Goal: Transaction & Acquisition: Book appointment/travel/reservation

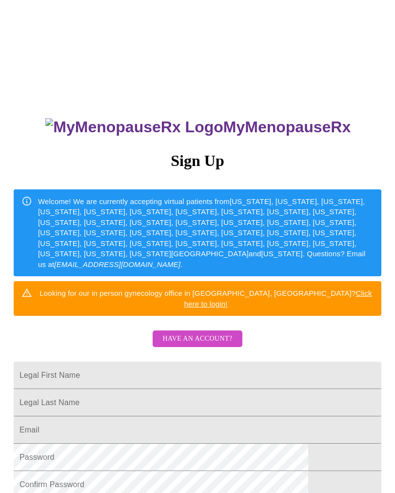
click at [81, 362] on input "Legal First Name" at bounding box center [198, 375] width 368 height 27
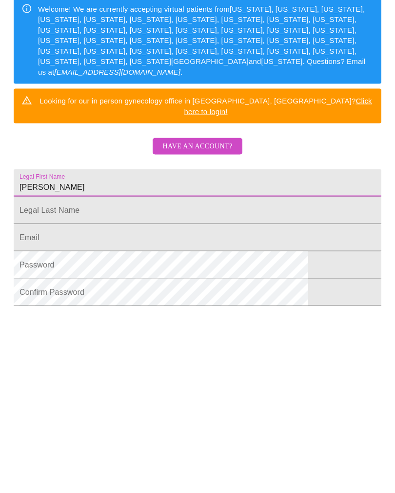
type input "Elizabeth"
click at [61, 352] on input "Legal First Name" at bounding box center [198, 365] width 368 height 27
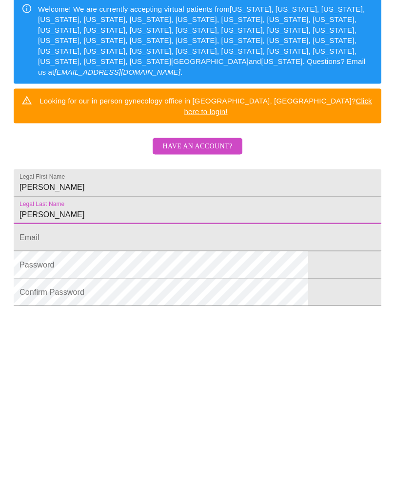
type input "Flores"
click at [58, 380] on input "Legal First Name" at bounding box center [198, 393] width 368 height 27
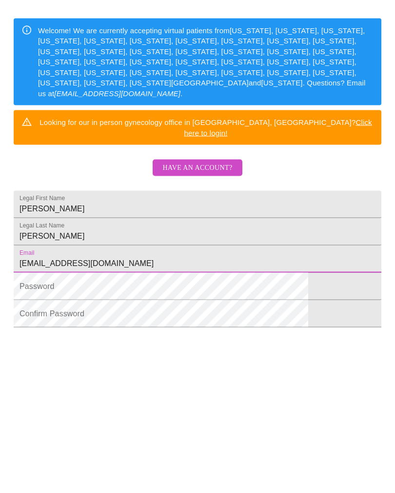
type input "Bethwflores@gmail.com"
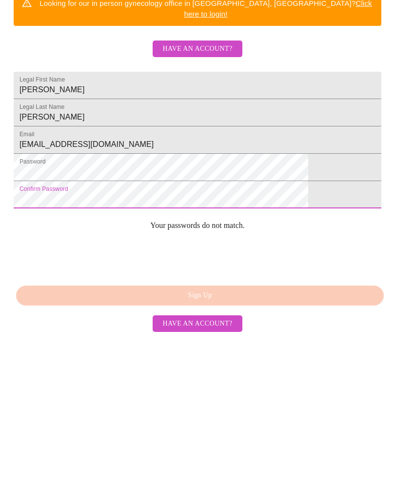
scroll to position [144, 0]
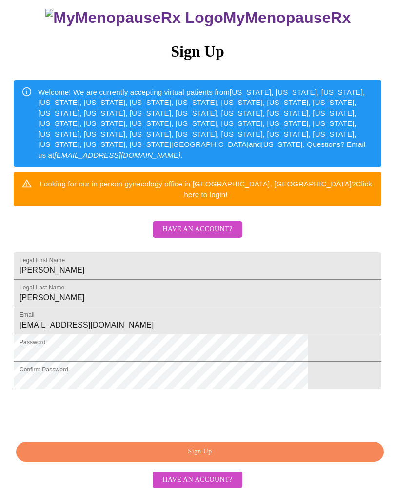
click at [295, 452] on span "Sign Up" at bounding box center [200, 452] width 346 height 12
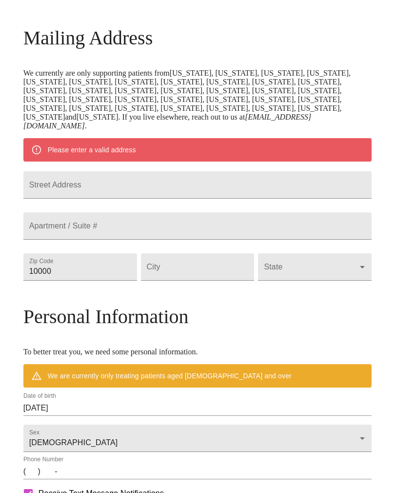
scroll to position [105, 0]
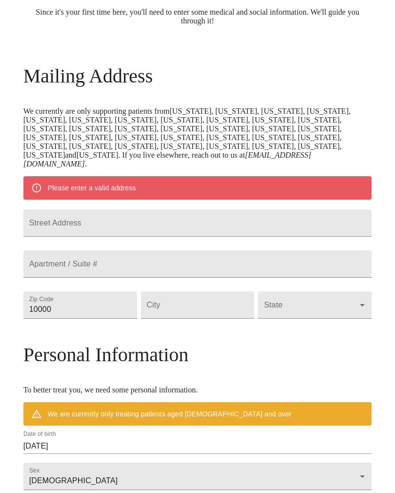
click at [83, 237] on input "Street Address" at bounding box center [197, 222] width 349 height 27
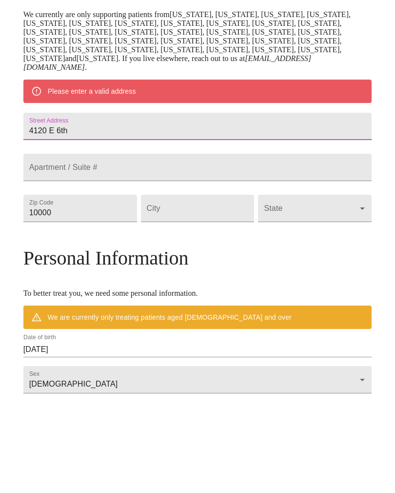
type input "4120 E 6th"
click at [87, 291] on input "10000" at bounding box center [80, 304] width 114 height 27
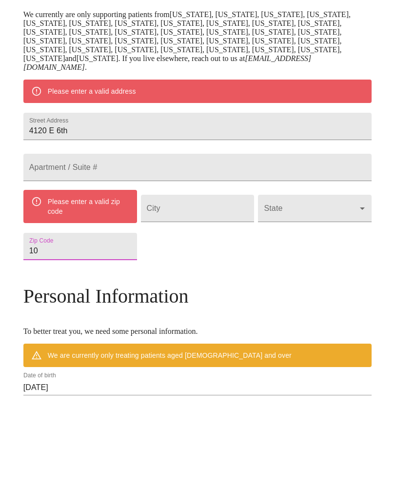
type input "1"
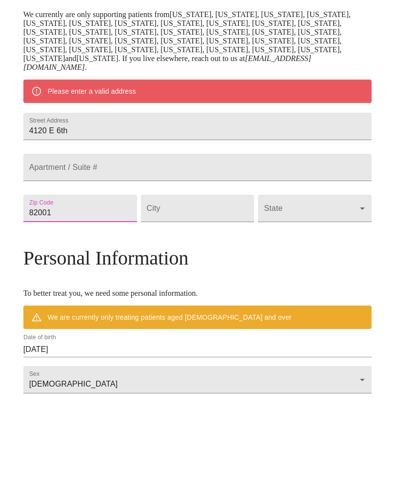
type input "82001"
click at [174, 291] on input "Street Address" at bounding box center [198, 304] width 114 height 27
type input "Cheyenne"
click at [276, 242] on body "MyMenopauseRx Welcome to MyMenopauseRx Since it's your first time here, you'll …" at bounding box center [198, 300] width 388 height 805
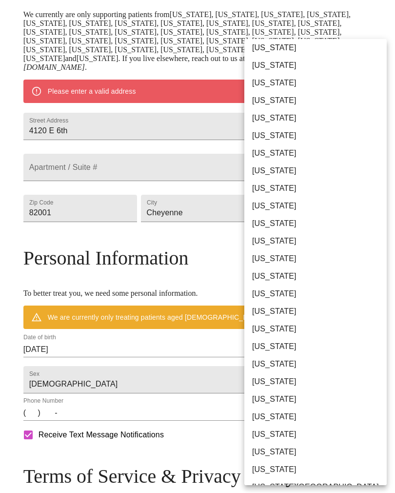
scroll to position [443, 0]
click at [279, 467] on li "[US_STATE]" at bounding box center [316, 470] width 143 height 18
type input "[US_STATE]"
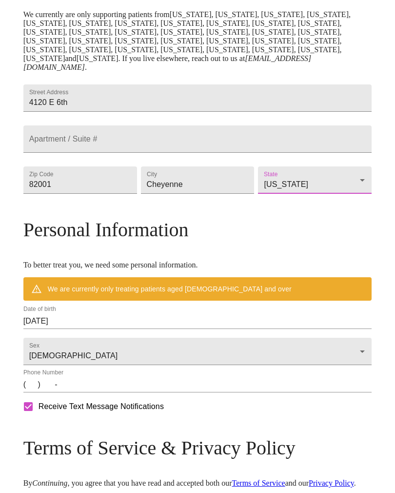
click at [68, 393] on input "(   )    -" at bounding box center [197, 385] width 349 height 16
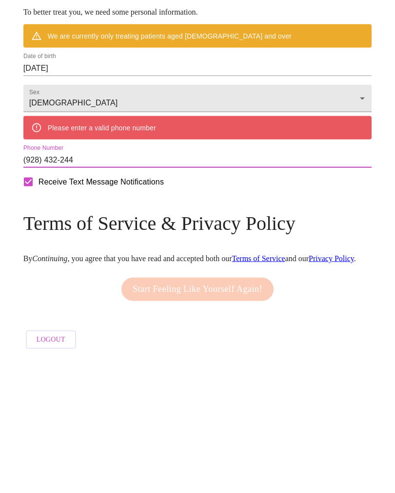
type input "(928) 432-2441"
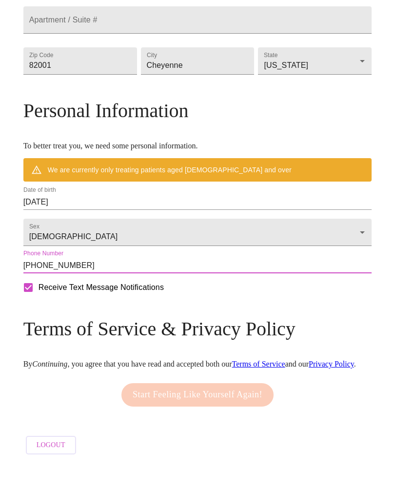
scroll to position [366, 0]
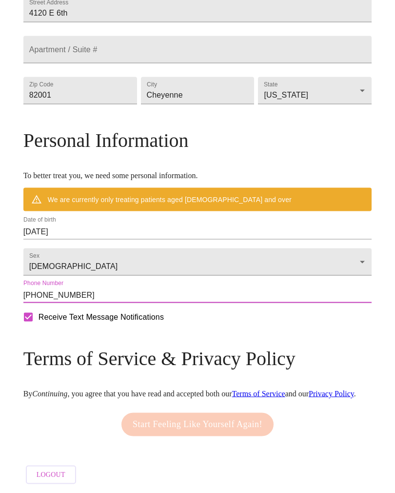
click at [120, 224] on input "10/04/2025" at bounding box center [197, 232] width 349 height 16
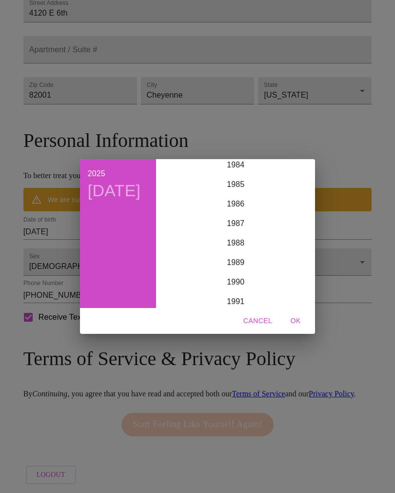
scroll to position [1535, 0]
click at [234, 172] on div "1978" at bounding box center [235, 178] width 151 height 20
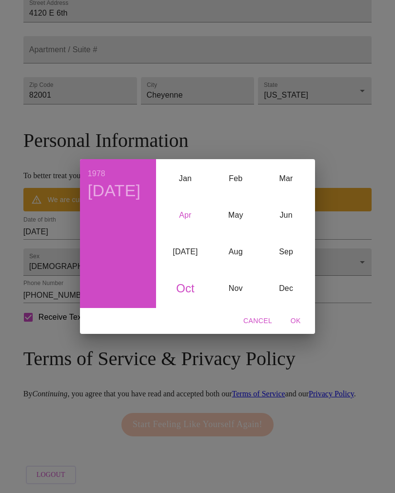
click at [186, 217] on div "Apr" at bounding box center [185, 215] width 50 height 37
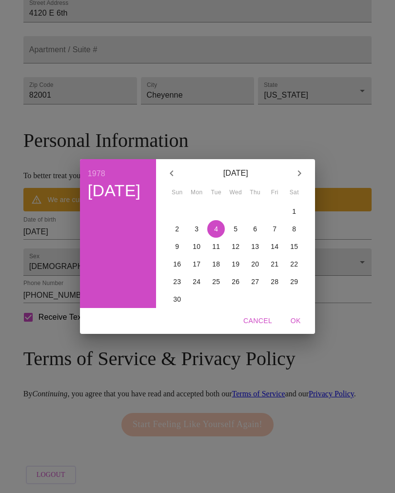
click at [209, 276] on button "25" at bounding box center [216, 282] width 18 height 18
click at [291, 319] on span "OK" at bounding box center [295, 321] width 23 height 12
type input "04/25/1978"
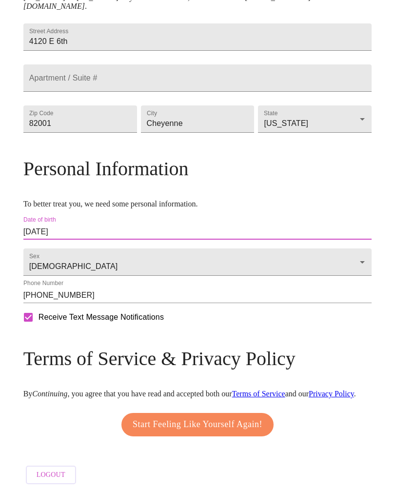
click at [238, 417] on span "Start Feeling Like Yourself Again!" at bounding box center [198, 425] width 130 height 16
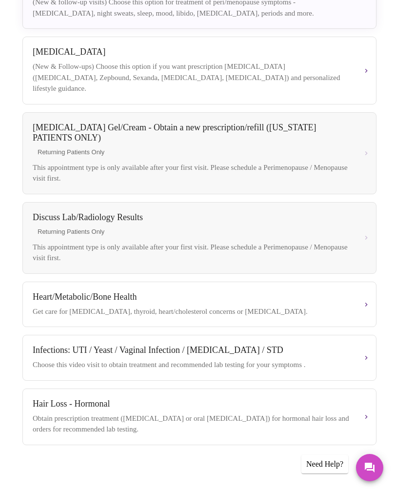
scroll to position [262, 0]
click at [376, 80] on button "Weight Management (New & Follow-ups) Choose this option if you want prescriptio…" at bounding box center [199, 70] width 354 height 68
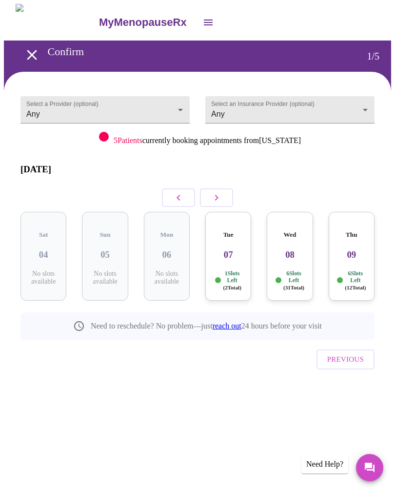
click at [221, 197] on button "button" at bounding box center [216, 197] width 33 height 19
click at [30, 50] on icon "open drawer" at bounding box center [32, 55] width 10 height 10
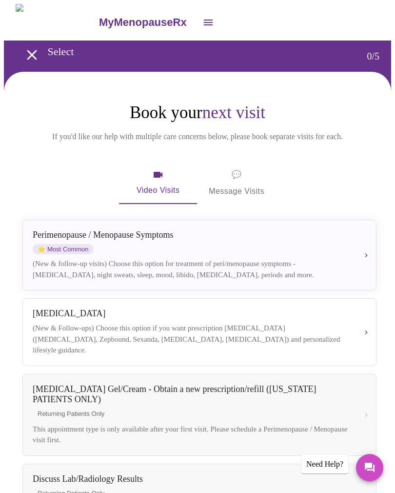
click at [235, 172] on span "💬" at bounding box center [237, 175] width 10 height 14
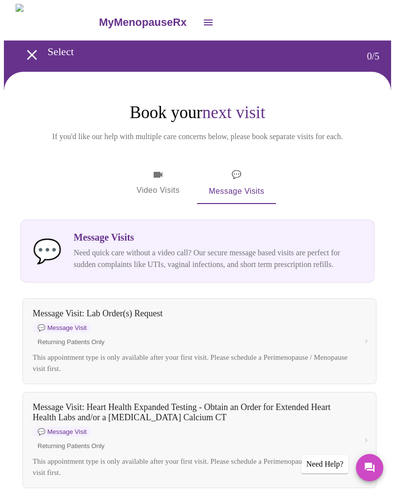
click at [156, 185] on span "Video Visits" at bounding box center [158, 183] width 55 height 28
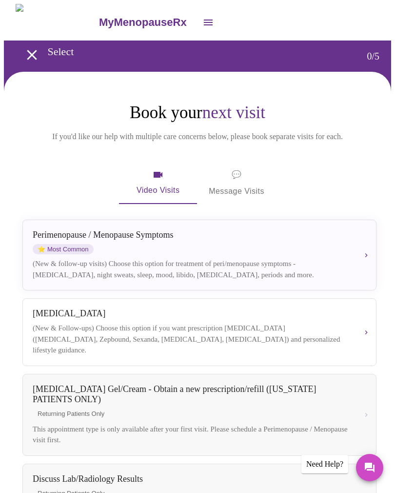
click at [369, 252] on button "Perimenopause / Menopause Symptoms ⭐ Most Common (New & follow-up visits) Choos…" at bounding box center [199, 255] width 354 height 71
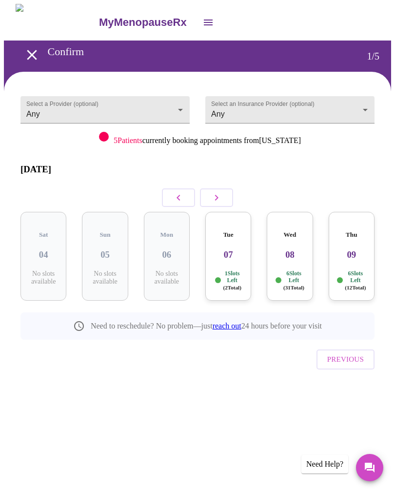
click at [293, 270] on p "6 Slots Left ( 31 Total)" at bounding box center [294, 280] width 21 height 21
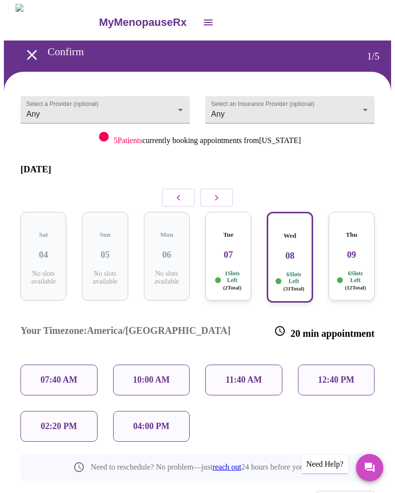
click at [367, 247] on div "Thu 09 6 Slots Left ( 12 Total)" at bounding box center [352, 256] width 46 height 89
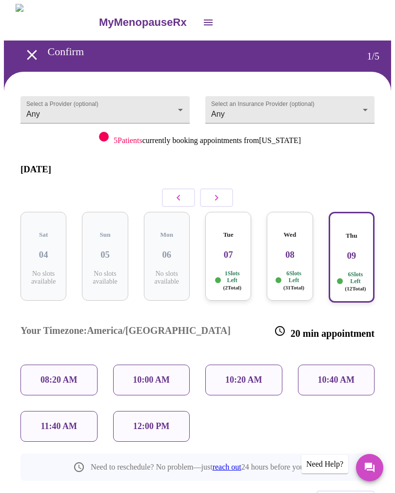
click at [219, 192] on icon "button" at bounding box center [217, 198] width 12 height 12
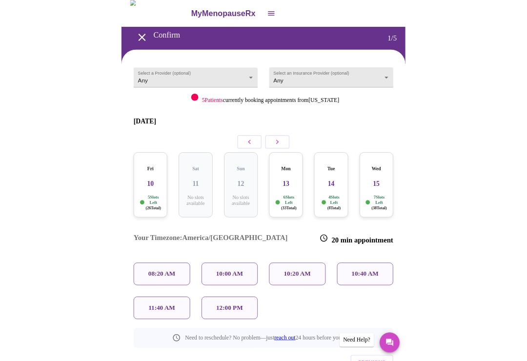
scroll to position [70, 0]
